Goal: Task Accomplishment & Management: Use online tool/utility

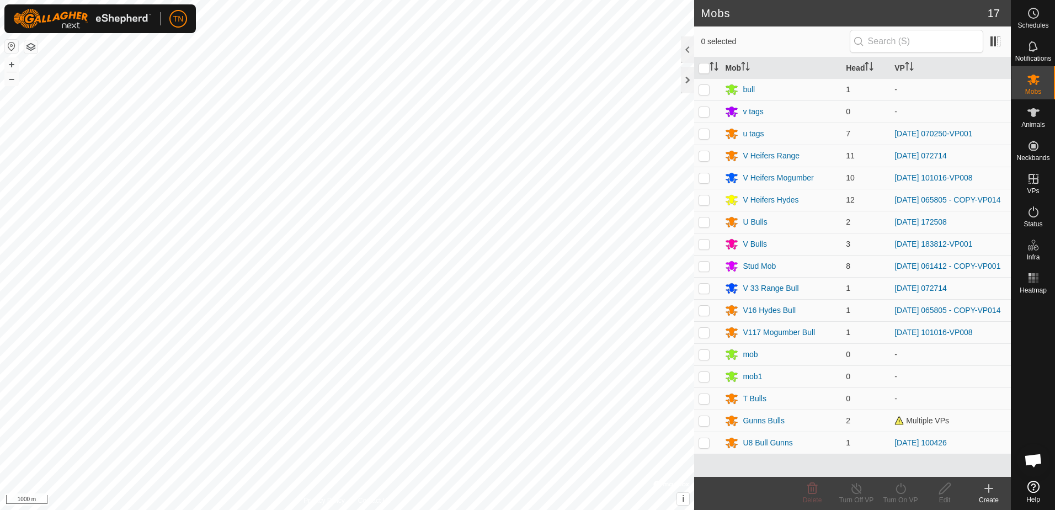
scroll to position [1378, 0]
click at [705, 135] on p-checkbox at bounding box center [704, 133] width 11 height 9
checkbox input "true"
click at [899, 489] on icon at bounding box center [901, 488] width 14 height 13
click at [904, 465] on link "Now" at bounding box center [933, 464] width 109 height 22
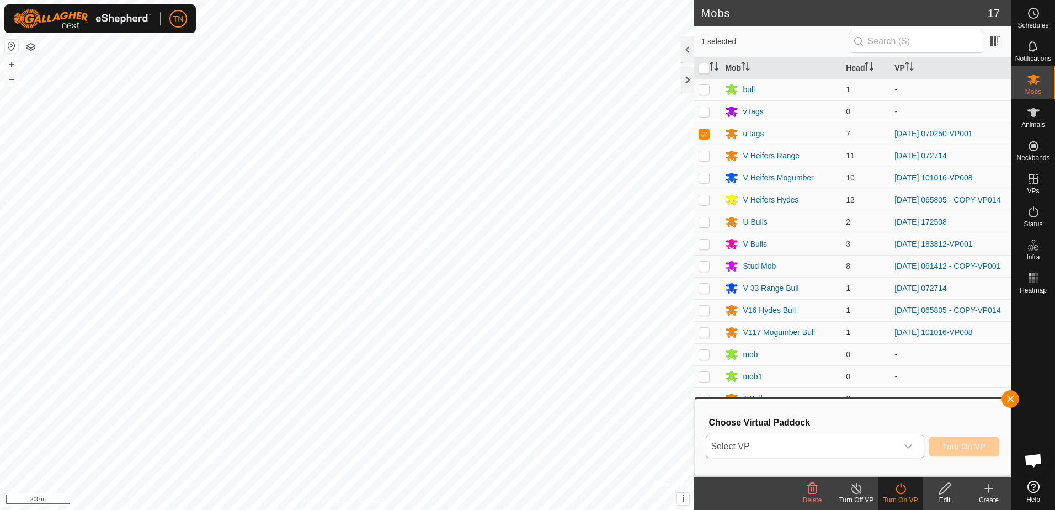
click at [902, 451] on div "dropdown trigger" at bounding box center [908, 446] width 22 height 22
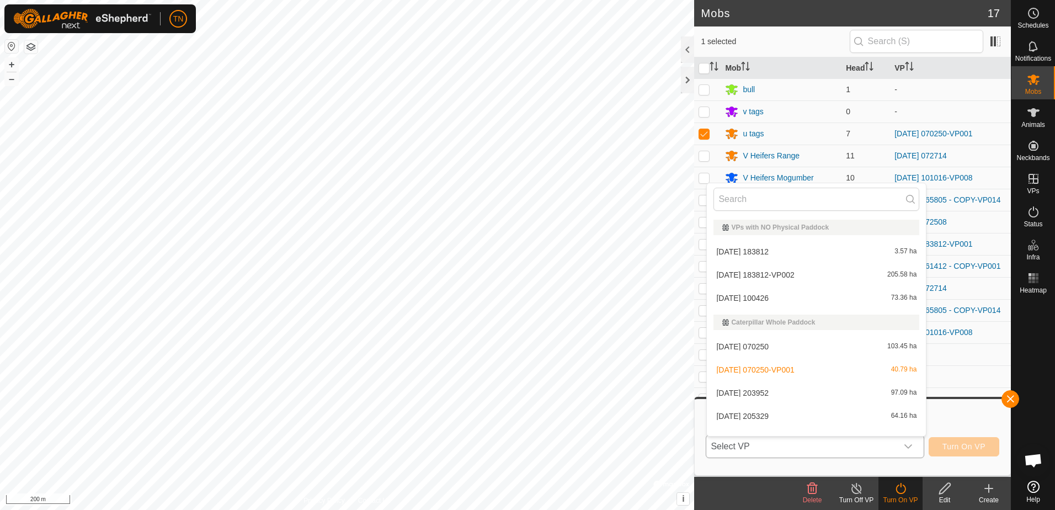
scroll to position [14, 0]
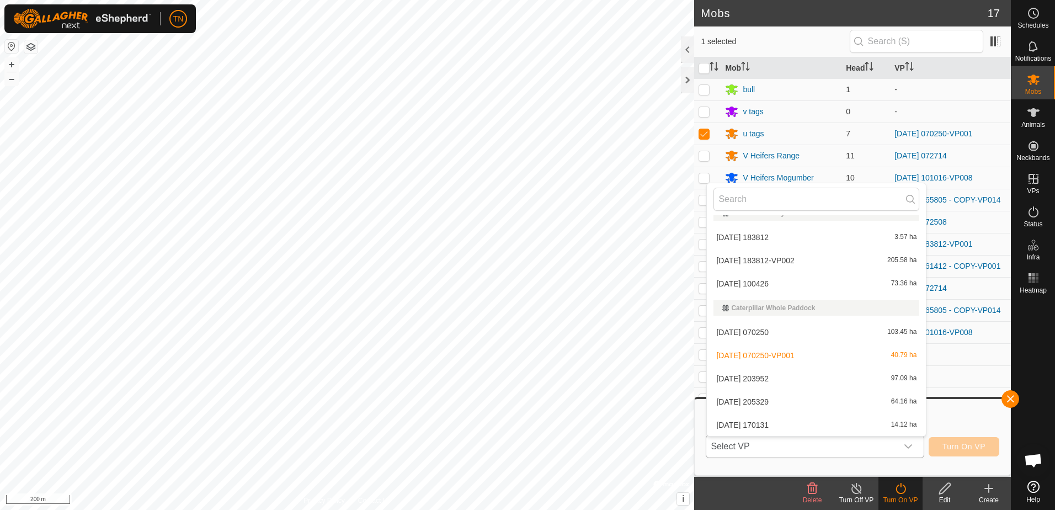
click at [791, 335] on li "[DATE] 070250 103.45 ha" at bounding box center [816, 332] width 219 height 22
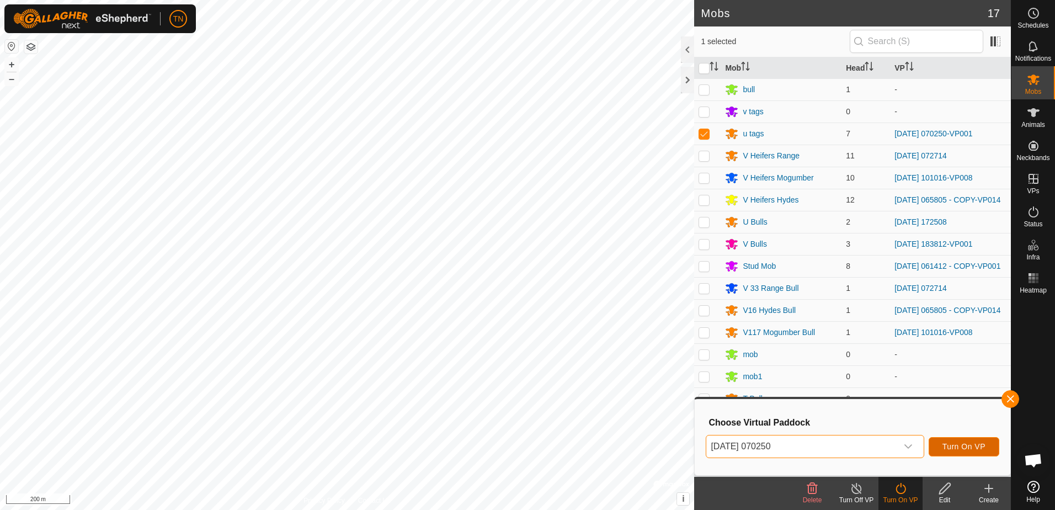
click at [945, 451] on span "Turn On VP" at bounding box center [963, 446] width 43 height 9
